Goal: Navigation & Orientation: Find specific page/section

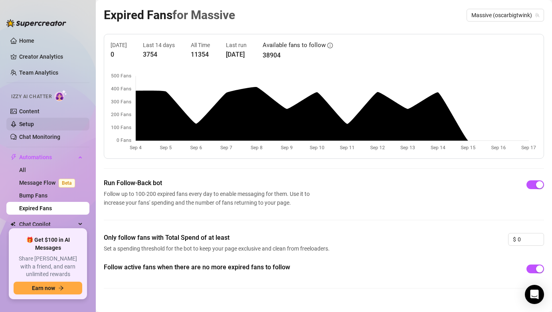
click at [31, 125] on link "Setup" at bounding box center [26, 124] width 15 height 6
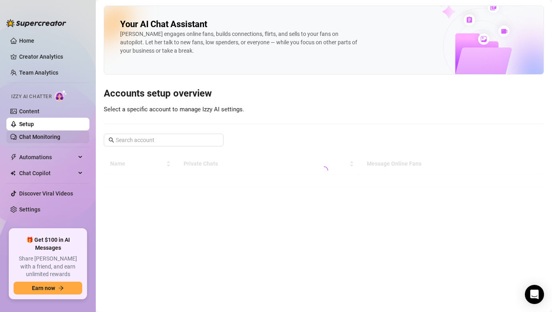
click at [31, 140] on link "Chat Monitoring" at bounding box center [39, 137] width 41 height 6
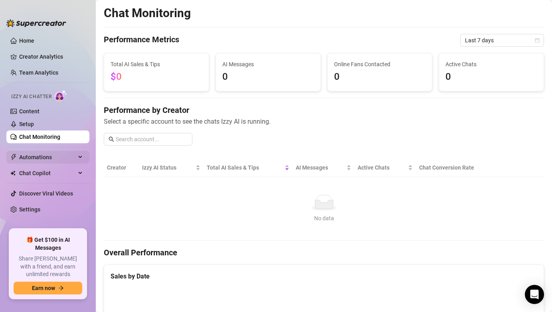
click at [32, 161] on span "Automations" at bounding box center [47, 157] width 57 height 13
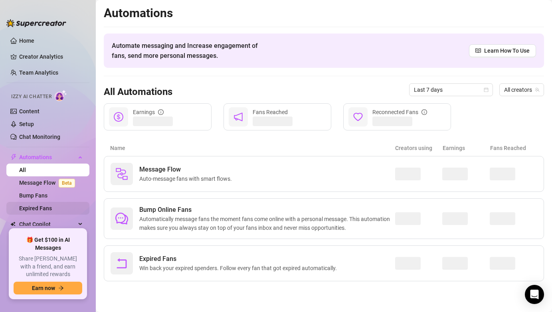
click at [32, 207] on link "Expired Fans" at bounding box center [35, 208] width 33 height 6
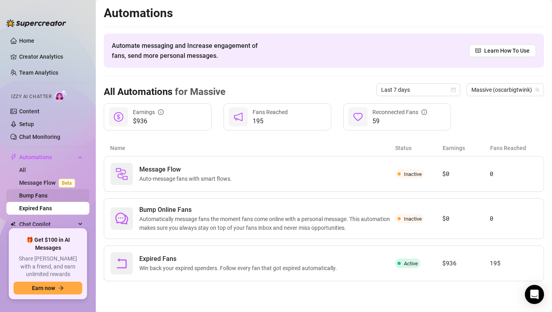
click at [39, 197] on link "Bump Fans" at bounding box center [33, 195] width 28 height 6
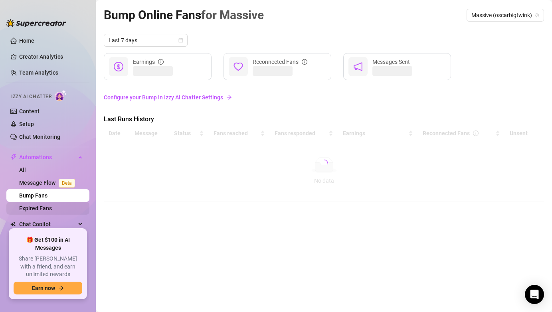
click at [41, 205] on link "Expired Fans" at bounding box center [35, 208] width 33 height 6
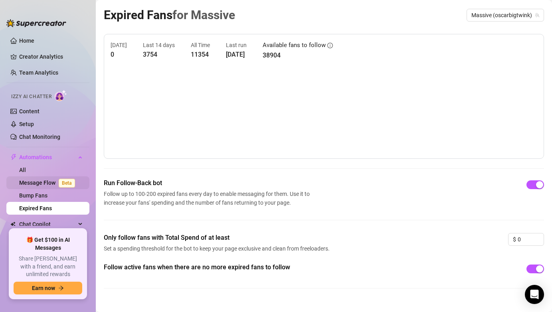
click at [44, 184] on link "Message Flow Beta" at bounding box center [48, 183] width 59 height 6
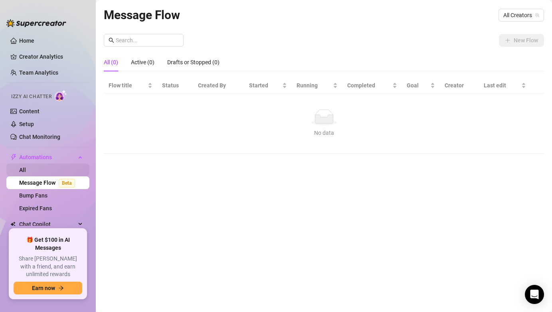
click at [26, 172] on link "All" at bounding box center [22, 170] width 7 height 6
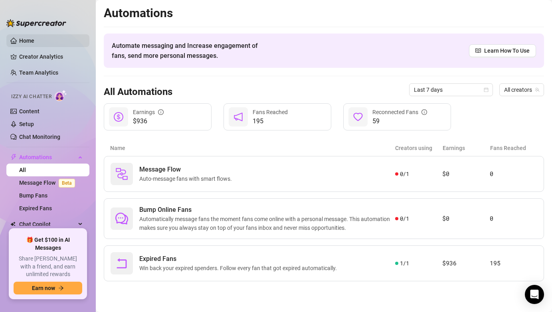
click at [28, 38] on link "Home" at bounding box center [26, 41] width 15 height 6
